Goal: Use online tool/utility: Utilize a website feature to perform a specific function

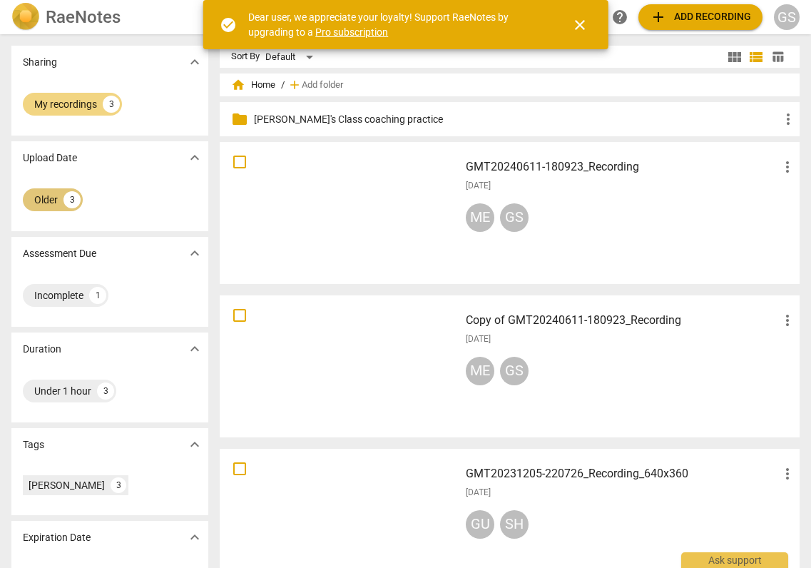
click at [44, 196] on div "Older" at bounding box center [46, 200] width 24 height 14
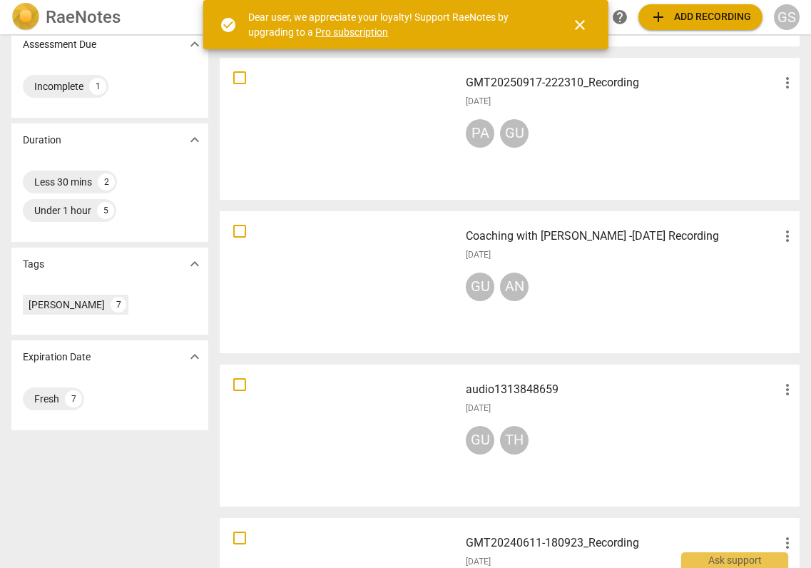
scroll to position [234, 0]
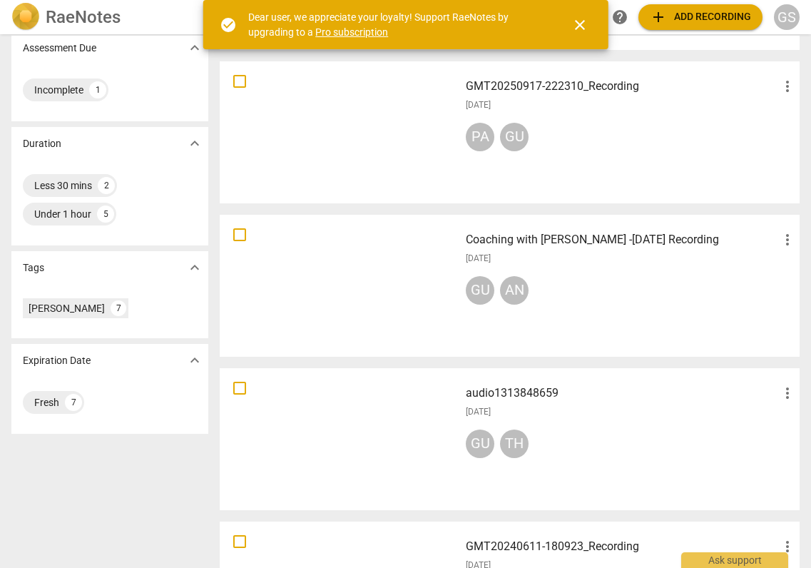
click at [332, 171] on div at bounding box center [340, 132] width 230 height 132
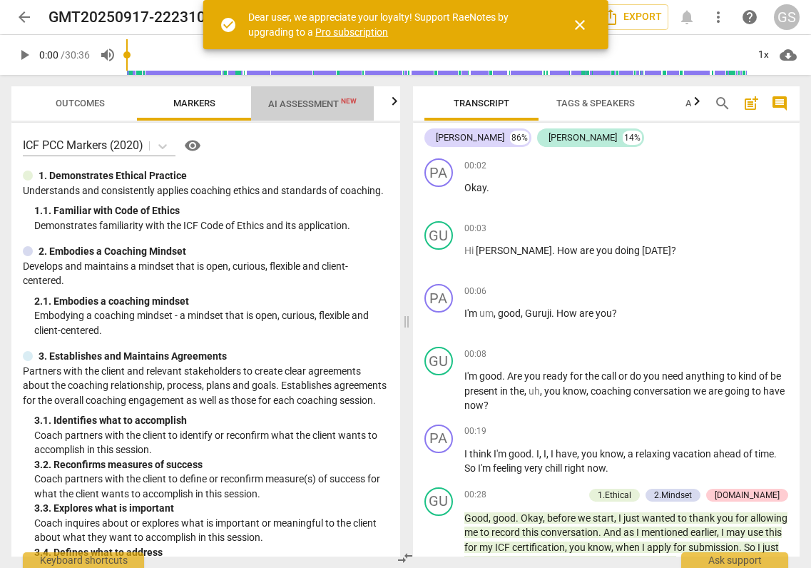
click at [291, 112] on span "AI Assessment New" at bounding box center [312, 103] width 123 height 21
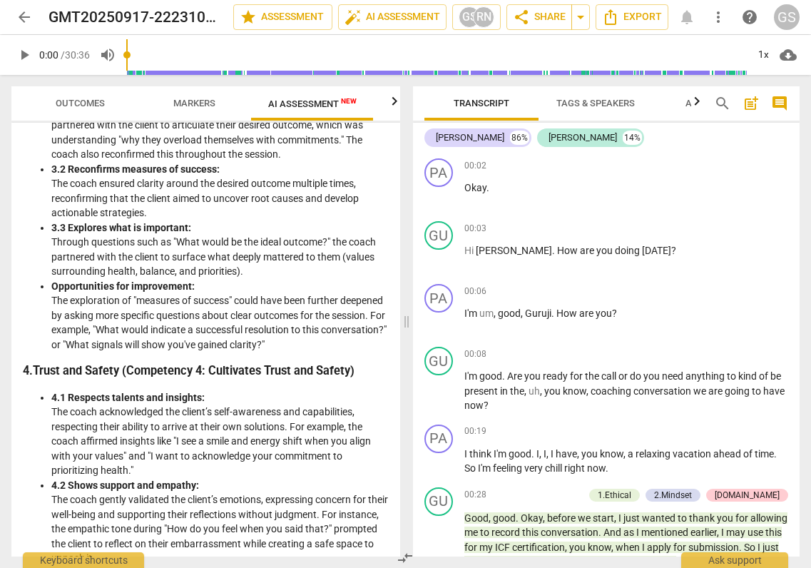
scroll to position [584, 0]
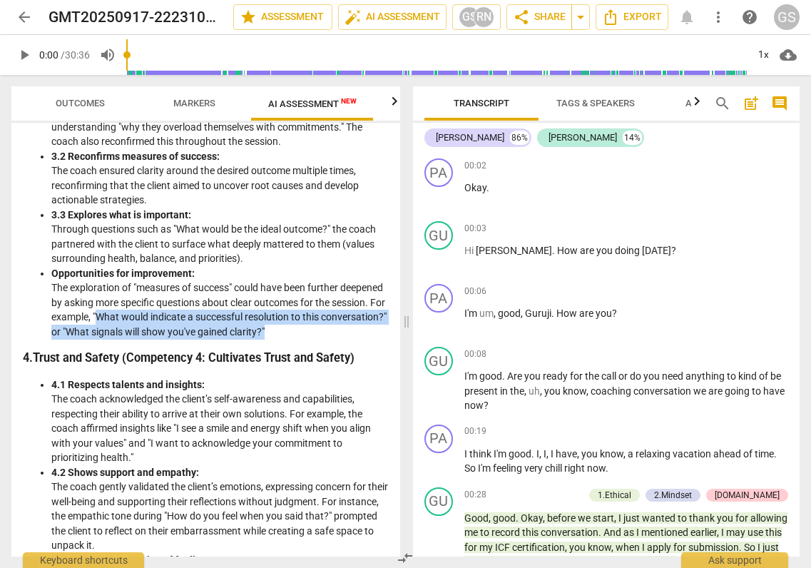
drag, startPoint x: 152, startPoint y: 315, endPoint x: 339, endPoint y: 330, distance: 187.5
copy li "What would indicate a successful resolution to this conversation?" or "What sig…"
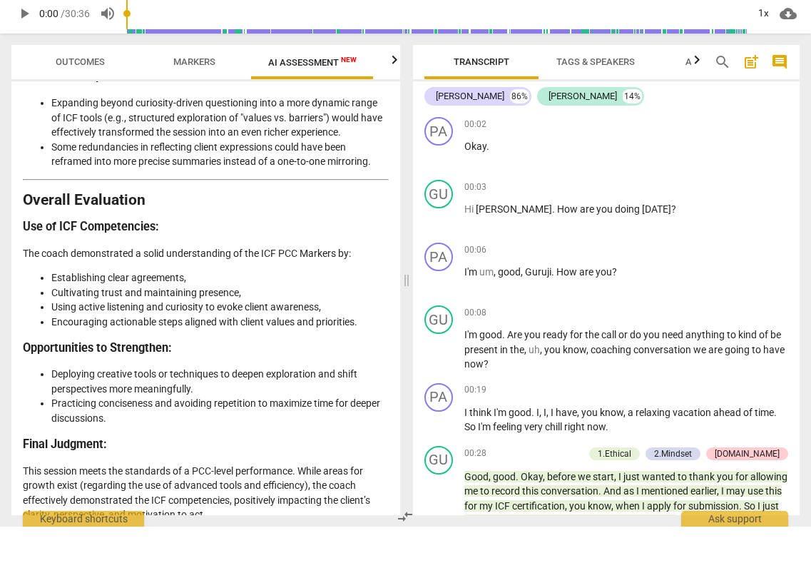
scroll to position [0, 0]
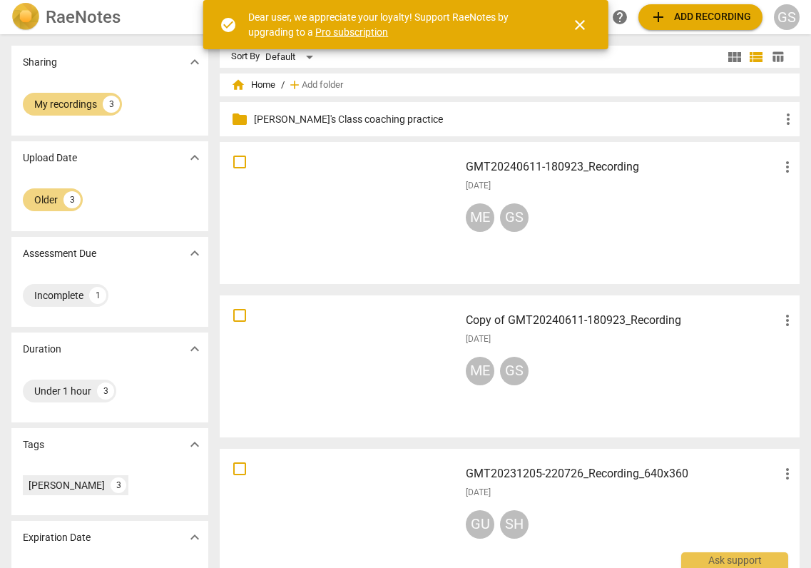
click at [98, 198] on div "Older 3" at bounding box center [110, 199] width 174 height 29
click at [56, 200] on div "Older" at bounding box center [46, 200] width 24 height 14
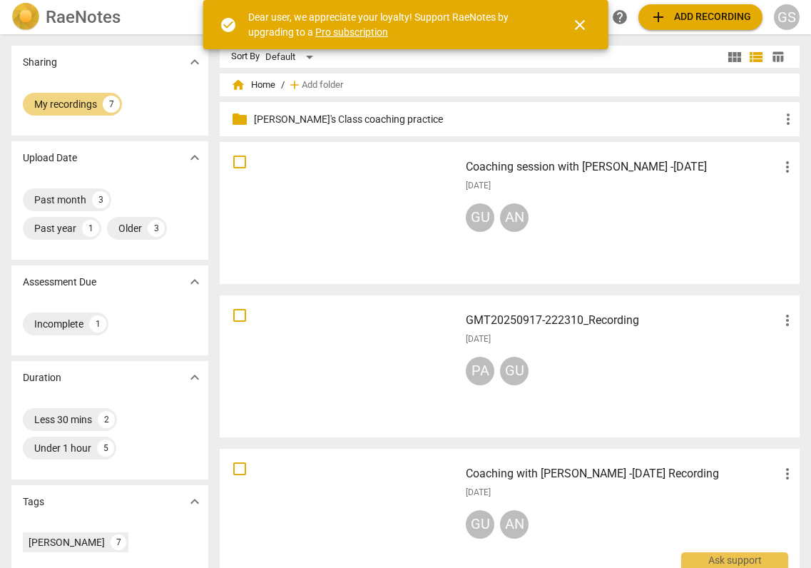
click at [359, 235] on div at bounding box center [340, 213] width 230 height 132
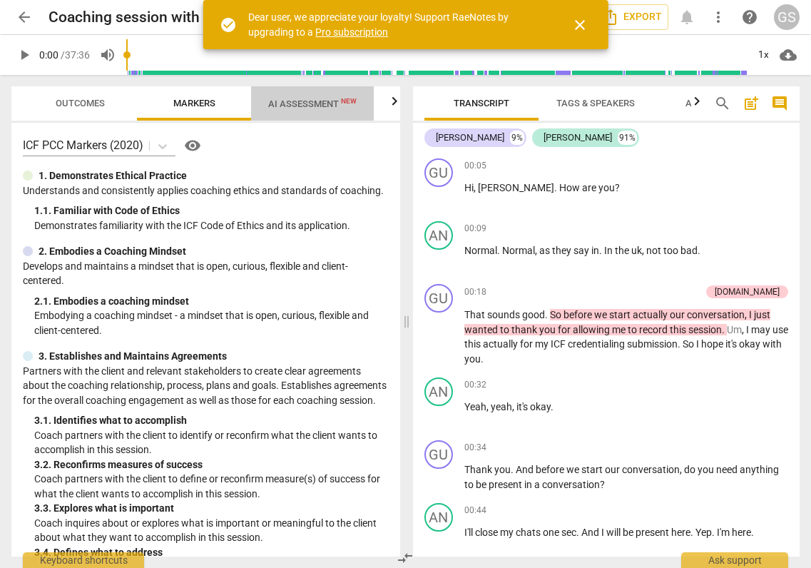
click at [293, 102] on span "AI Assessment New" at bounding box center [312, 103] width 88 height 11
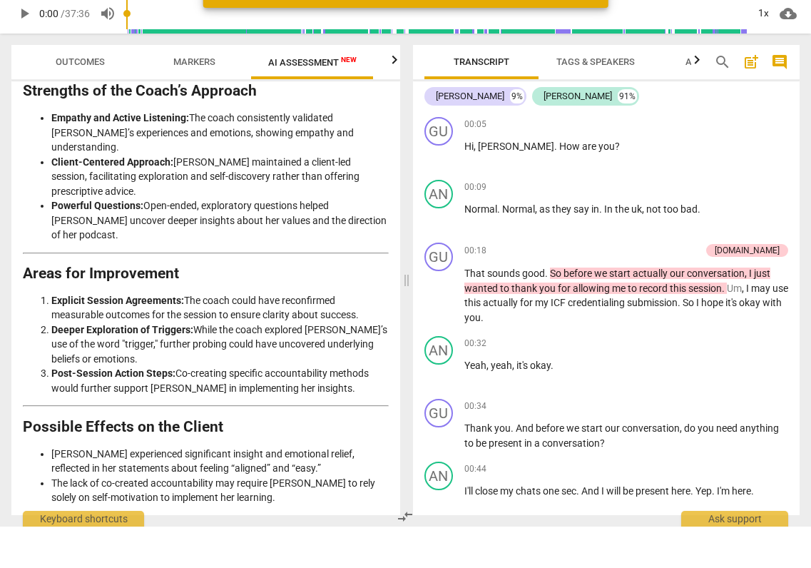
scroll to position [2620, 0]
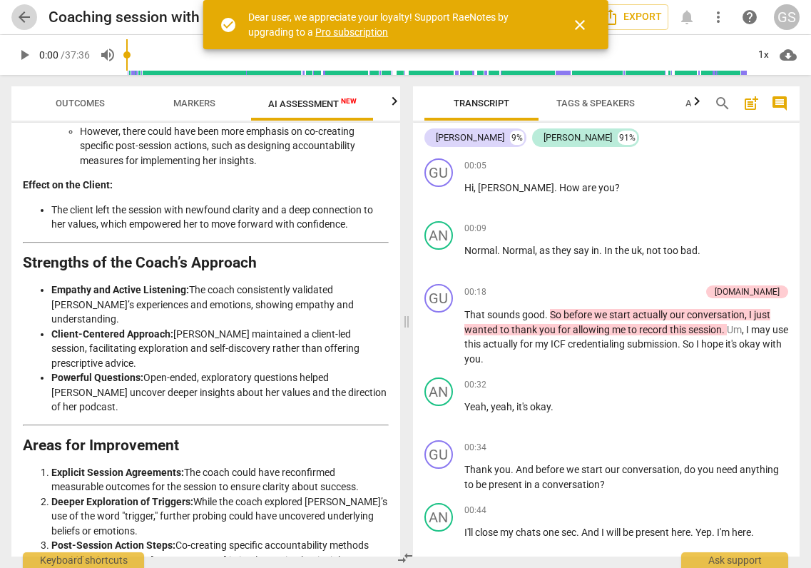
click at [23, 24] on span "arrow_back" at bounding box center [24, 17] width 17 height 17
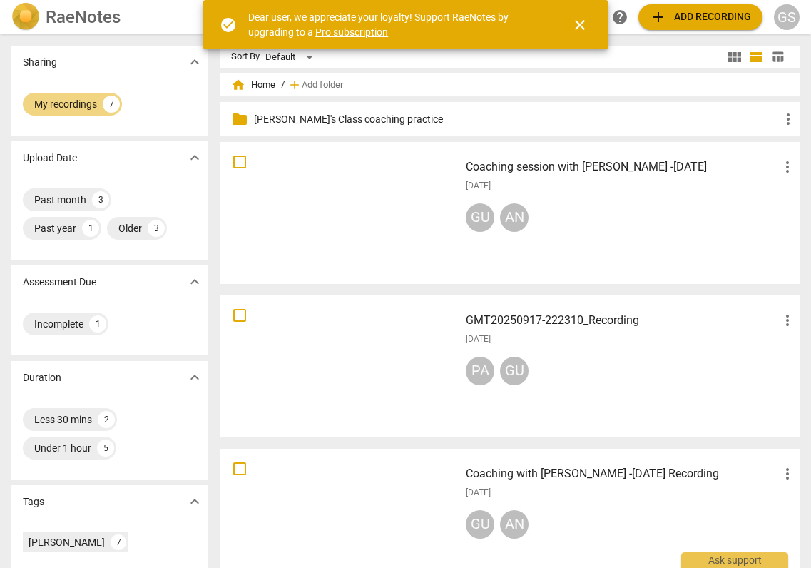
click at [325, 510] on div at bounding box center [340, 520] width 230 height 132
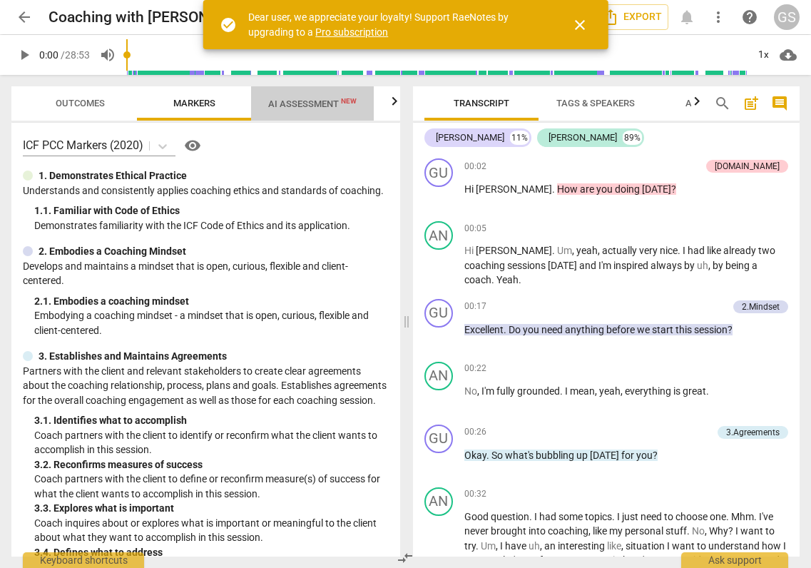
click at [320, 103] on span "AI Assessment New" at bounding box center [312, 103] width 88 height 11
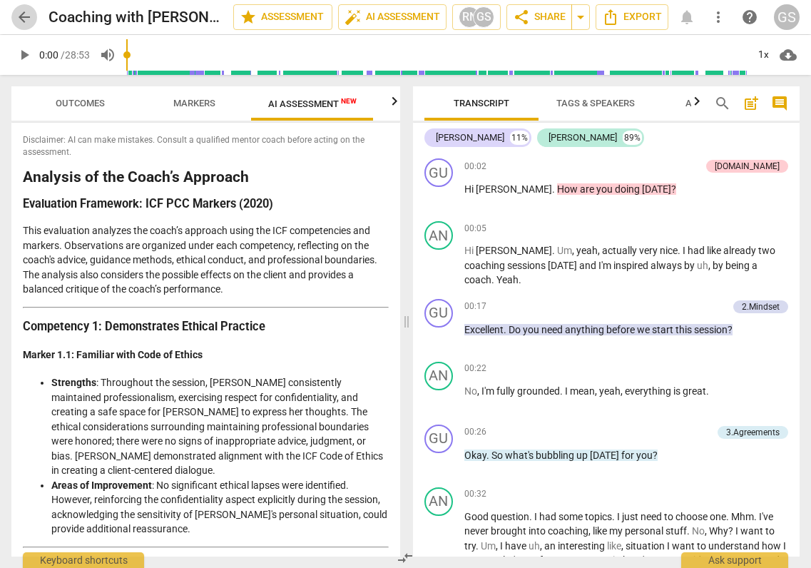
click at [26, 21] on span "arrow_back" at bounding box center [24, 17] width 17 height 17
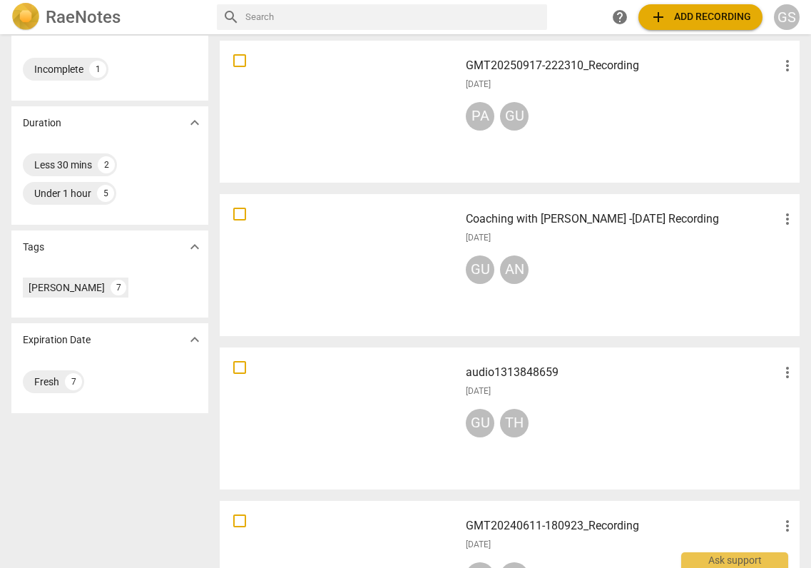
scroll to position [255, 0]
click at [404, 422] on div at bounding box center [340, 418] width 230 height 132
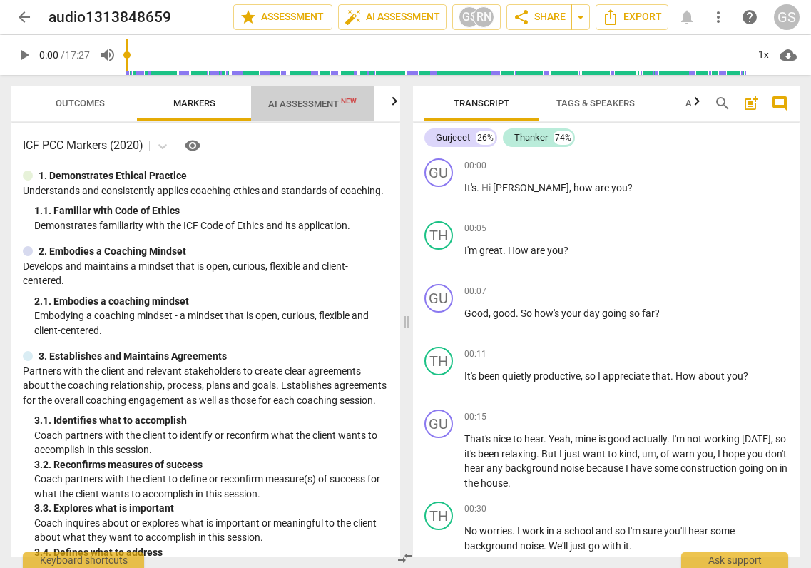
click at [312, 107] on span "AI Assessment New" at bounding box center [312, 103] width 88 height 11
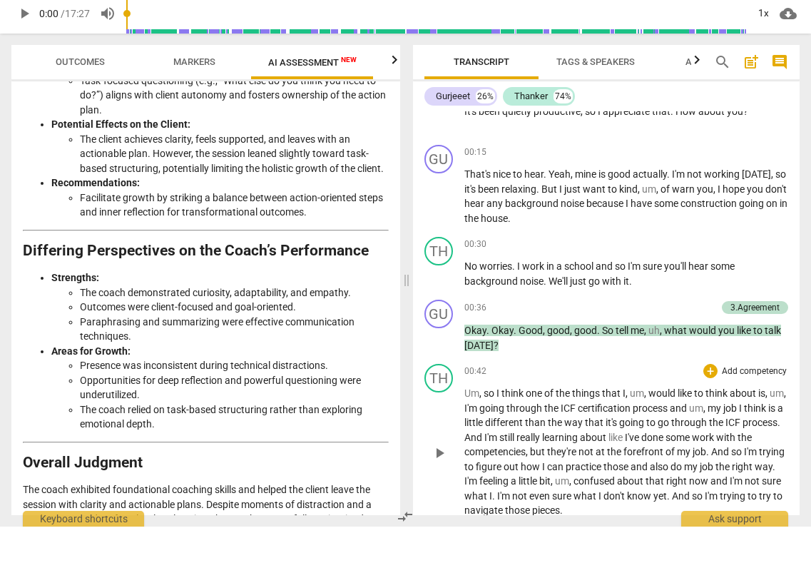
scroll to position [224, 0]
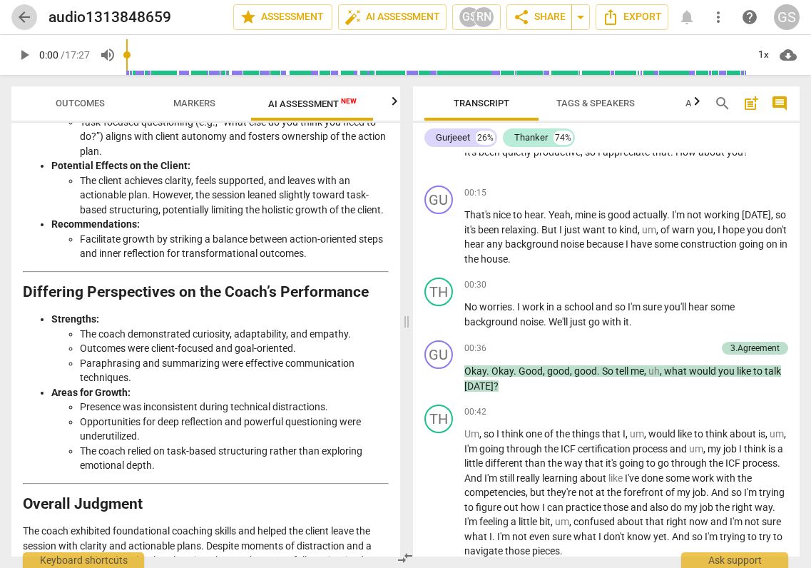
click at [19, 15] on span "arrow_back" at bounding box center [24, 17] width 17 height 17
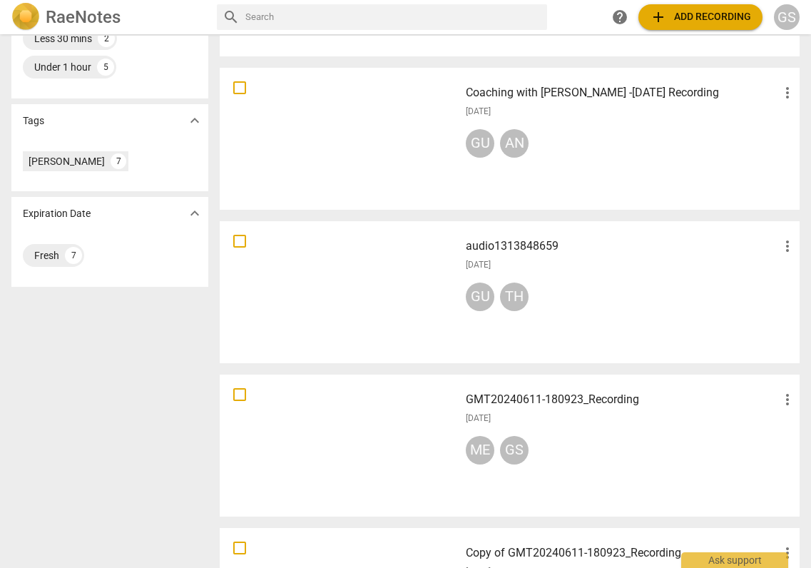
scroll to position [382, 0]
click at [405, 425] on div at bounding box center [340, 445] width 230 height 132
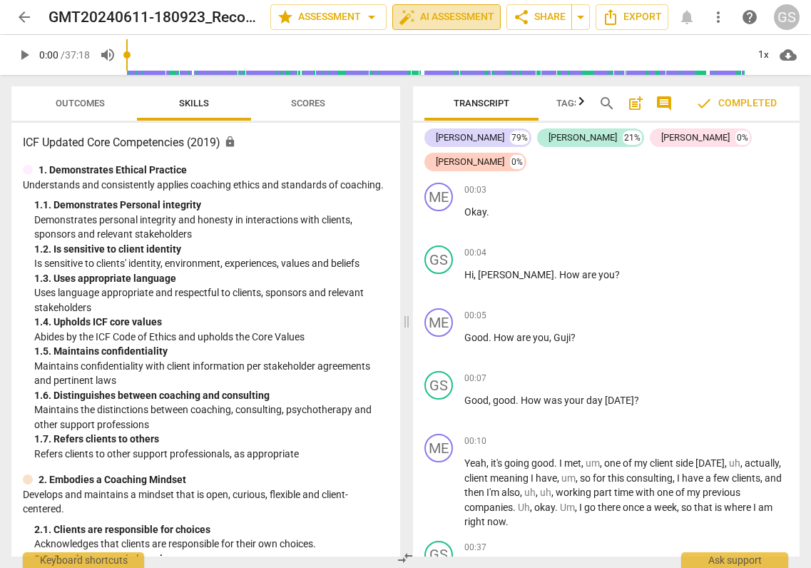
click at [447, 22] on span "auto_fix_high AI Assessment" at bounding box center [447, 17] width 96 height 17
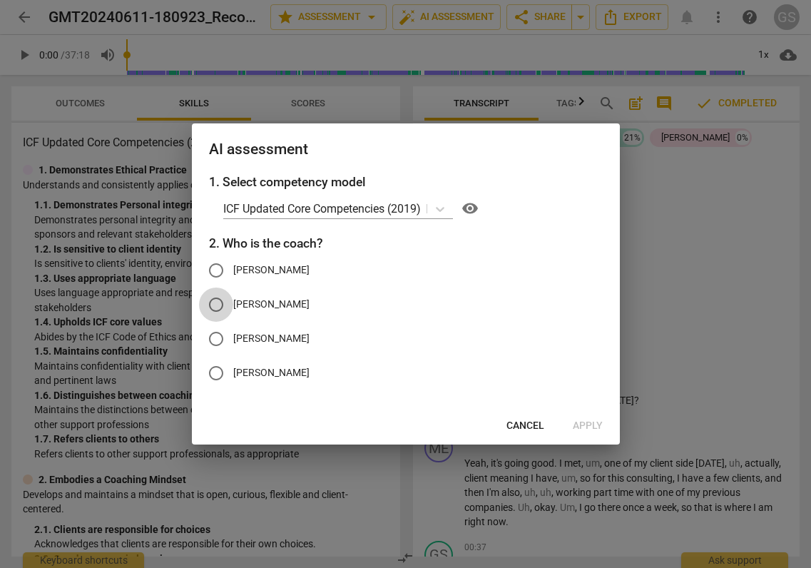
click at [214, 308] on input "[PERSON_NAME]" at bounding box center [216, 305] width 34 height 34
radio input "true"
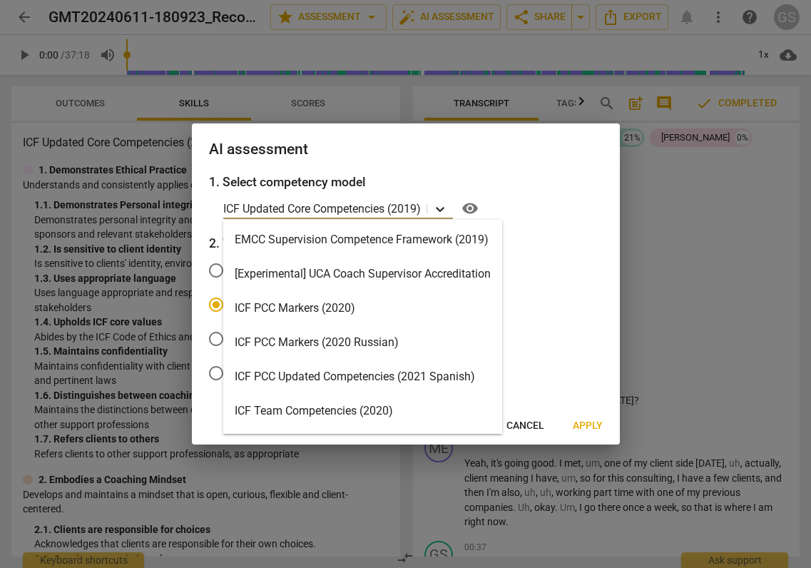
click at [447, 211] on icon at bounding box center [440, 209] width 14 height 14
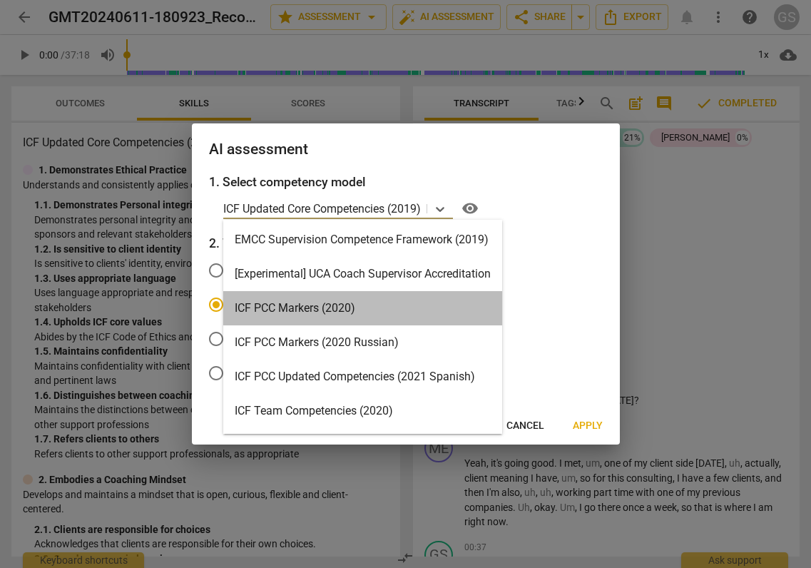
click at [375, 310] on div "ICF PCC Markers (2020)" at bounding box center [362, 308] width 279 height 34
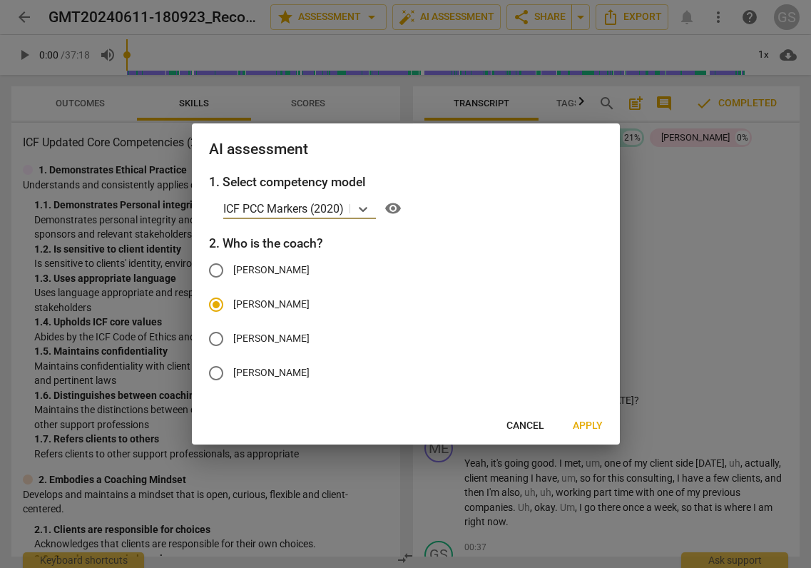
click at [584, 425] on span "Apply" at bounding box center [588, 426] width 30 height 14
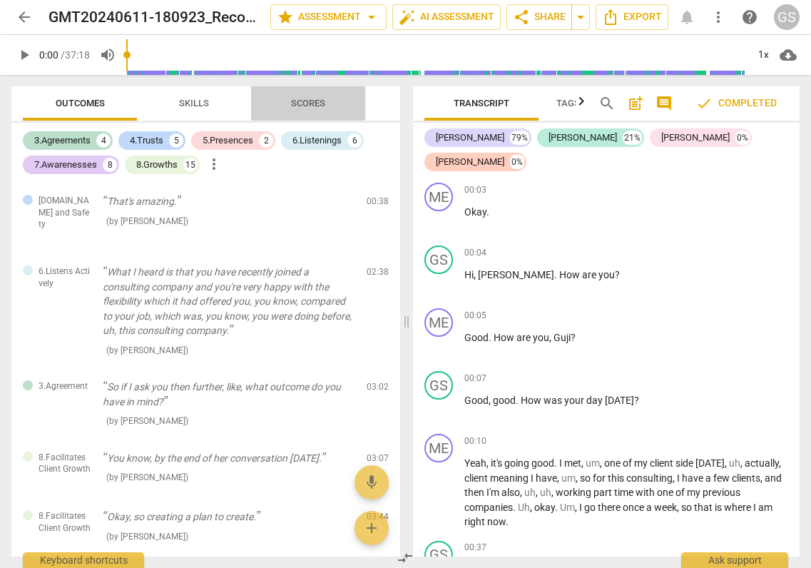
click at [316, 101] on span "Scores" at bounding box center [308, 103] width 34 height 11
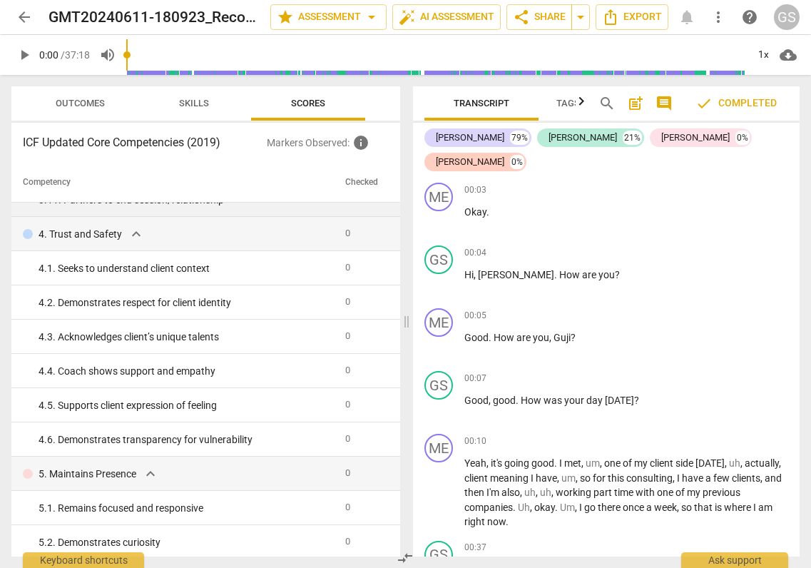
scroll to position [980, 0]
click at [201, 102] on span "Skills" at bounding box center [194, 103] width 30 height 11
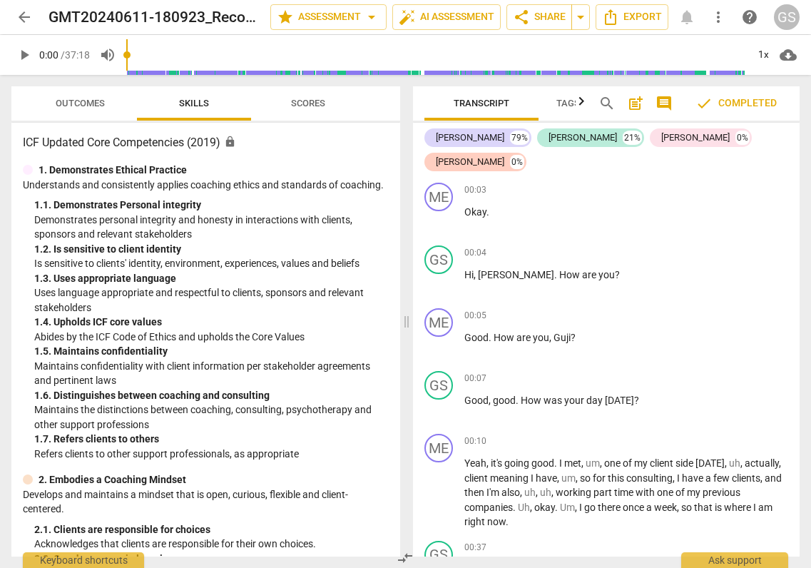
click at [94, 103] on span "Outcomes" at bounding box center [80, 103] width 49 height 11
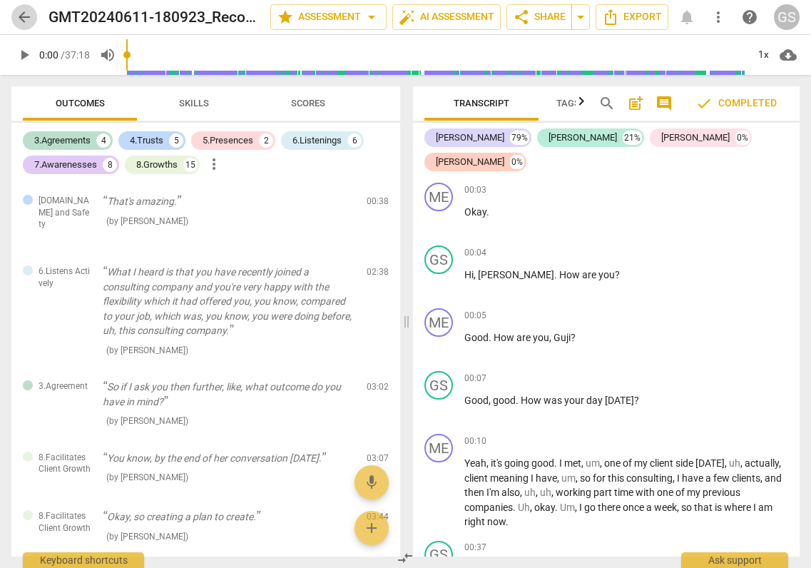
click at [22, 21] on span "arrow_back" at bounding box center [24, 17] width 17 height 17
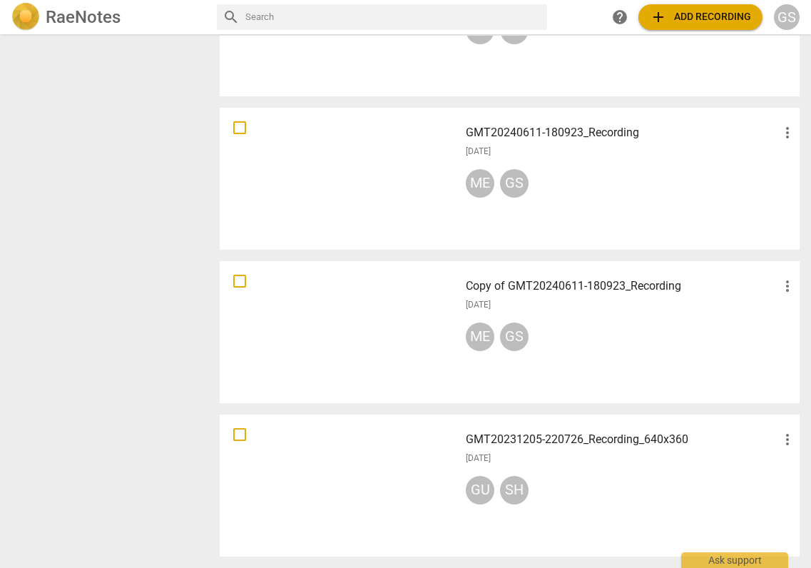
scroll to position [648, 0]
click at [360, 305] on div at bounding box center [340, 332] width 230 height 132
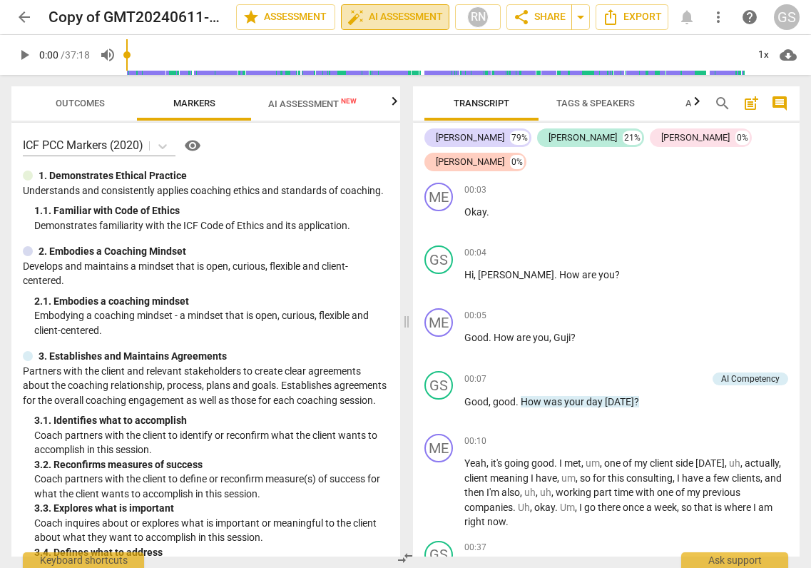
click at [403, 16] on span "auto_fix_high AI Assessment" at bounding box center [395, 17] width 96 height 17
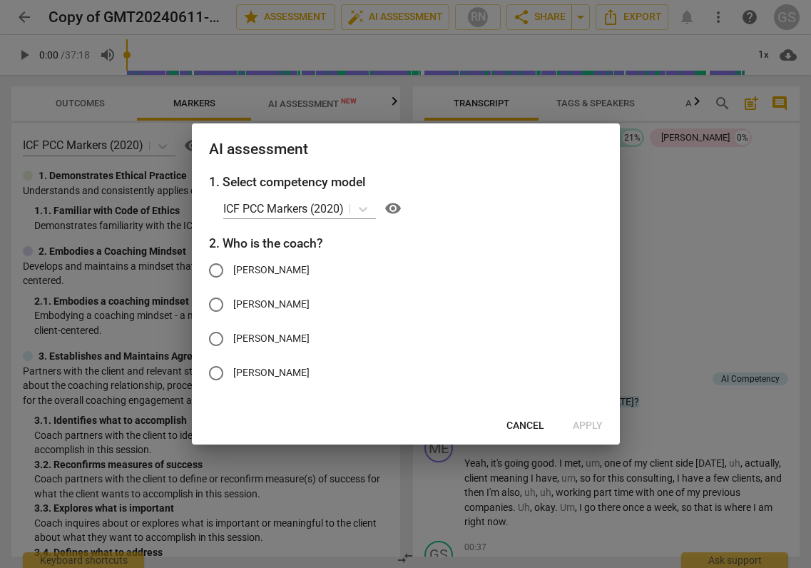
click at [219, 303] on input "[PERSON_NAME]" at bounding box center [216, 305] width 34 height 34
radio input "true"
click at [581, 424] on span "Apply" at bounding box center [588, 426] width 30 height 14
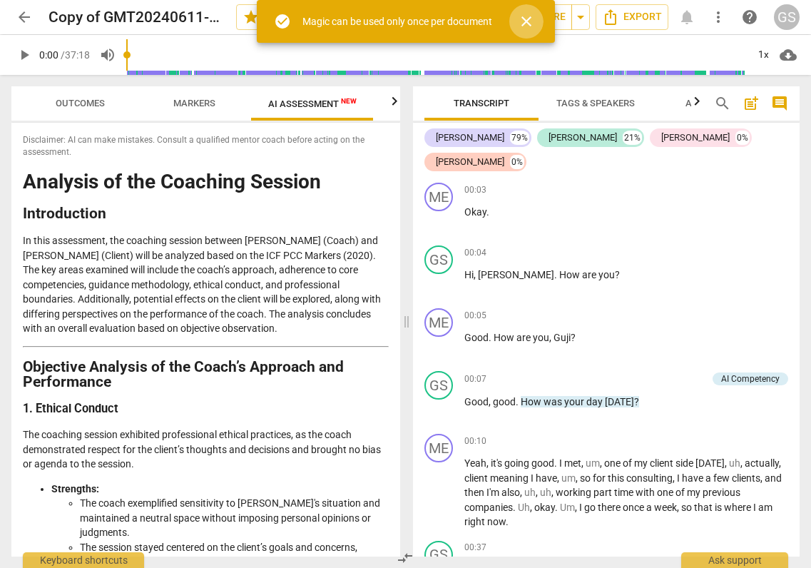
click at [531, 19] on span "close" at bounding box center [526, 21] width 17 height 17
